Goal: Find specific page/section

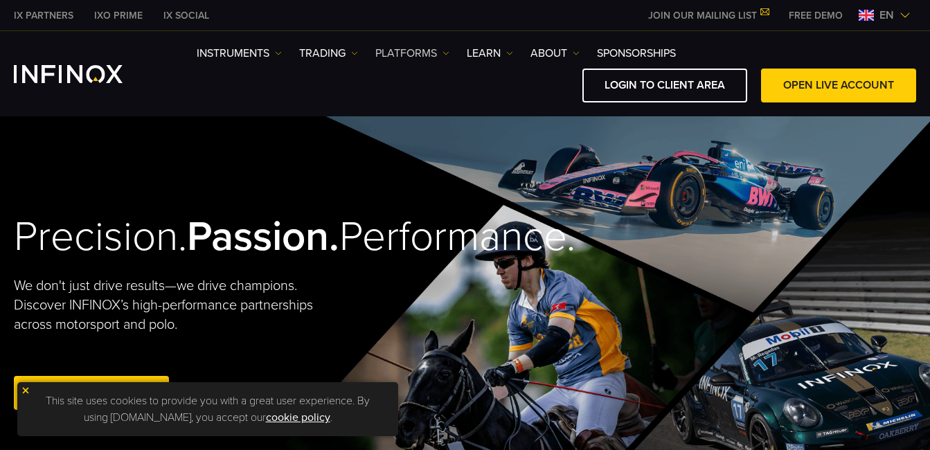
click at [379, 52] on link "PLATFORMS" at bounding box center [412, 53] width 74 height 17
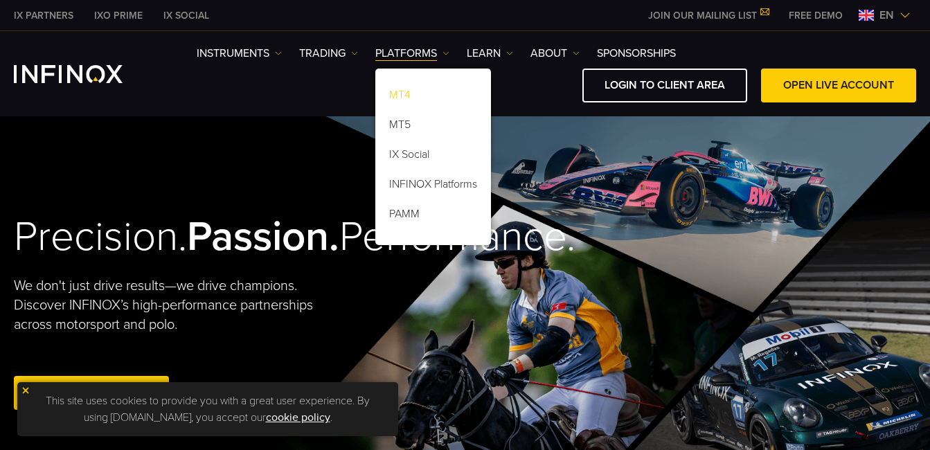
click at [417, 98] on link "MT4" at bounding box center [433, 97] width 116 height 30
